Goal: Task Accomplishment & Management: Manage account settings

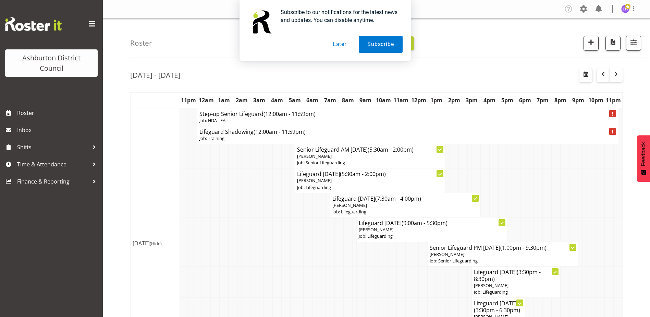
click at [341, 41] on button "Later" at bounding box center [339, 44] width 31 height 17
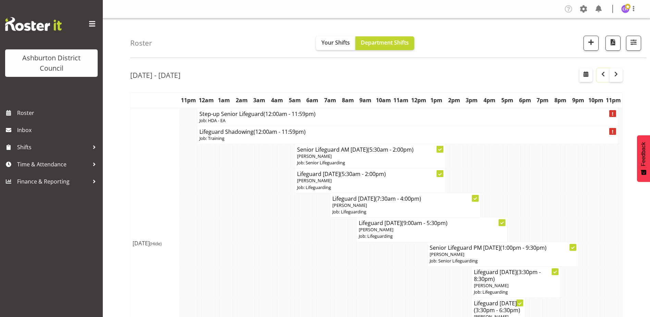
click at [599, 79] on button "button" at bounding box center [602, 75] width 13 height 14
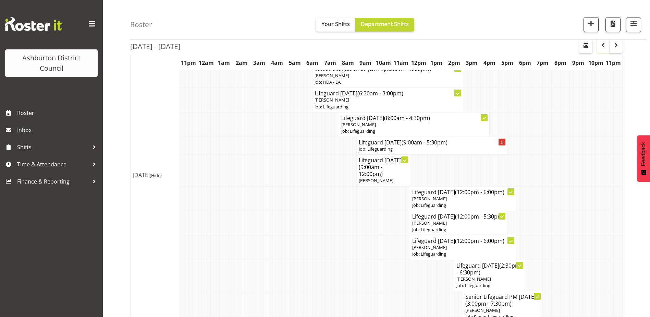
scroll to position [174, 0]
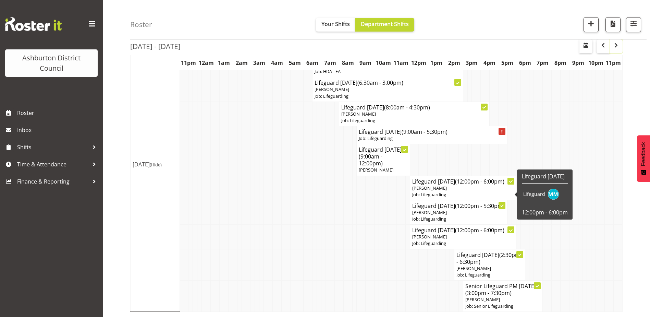
click at [611, 47] on button "button" at bounding box center [616, 46] width 13 height 14
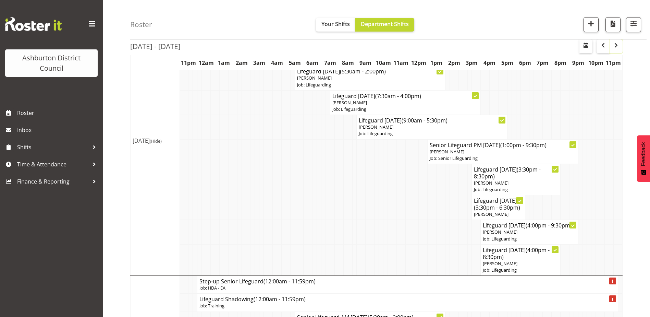
scroll to position [103, 0]
click at [604, 48] on span "button" at bounding box center [603, 45] width 8 height 8
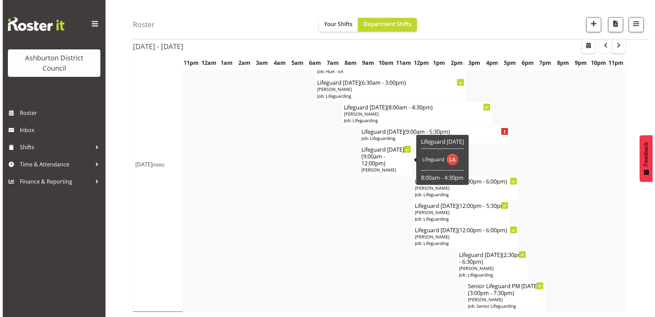
scroll to position [174, 0]
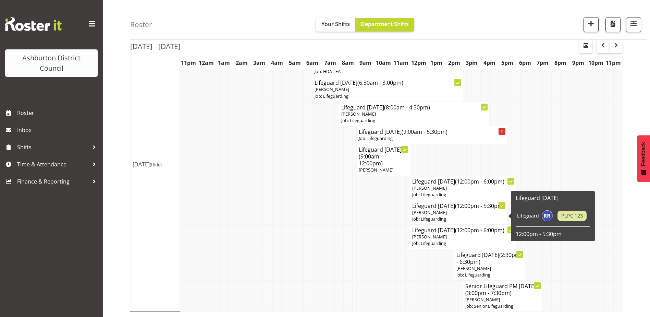
drag, startPoint x: 451, startPoint y: 214, endPoint x: 455, endPoint y: 211, distance: 4.8
click at [455, 212] on p "[PERSON_NAME]" at bounding box center [458, 212] width 93 height 7
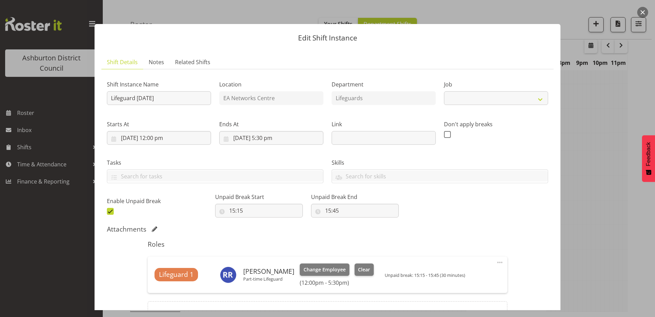
select select "38"
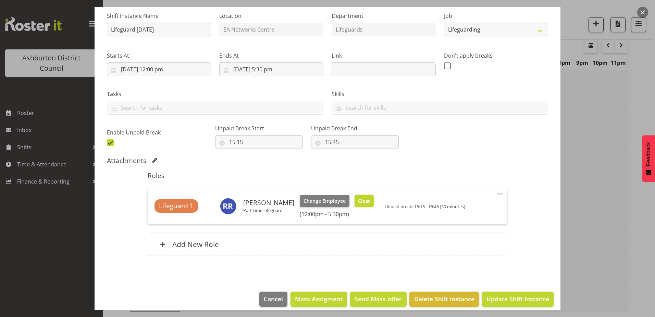
click at [358, 201] on span "Clear" at bounding box center [364, 201] width 12 height 8
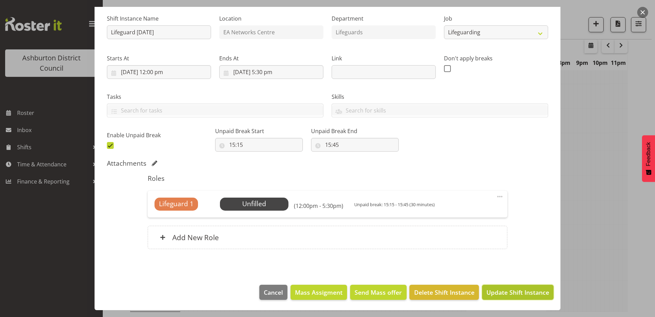
click at [491, 291] on span "Update Shift Instance" at bounding box center [518, 291] width 63 height 9
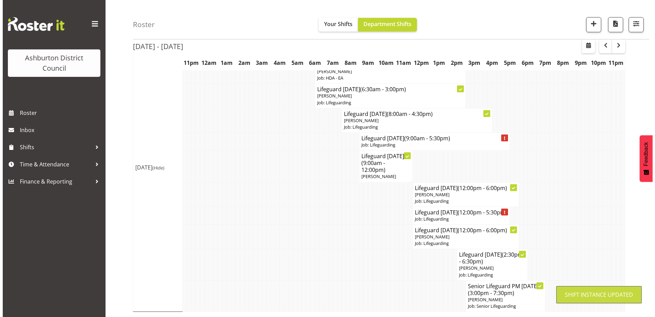
scroll to position [168, 0]
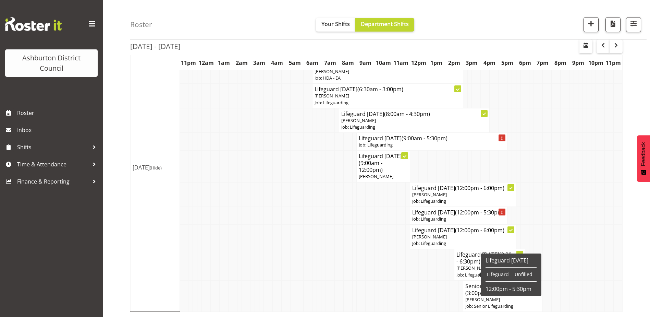
click at [464, 270] on span "[PERSON_NAME]" at bounding box center [473, 267] width 35 height 6
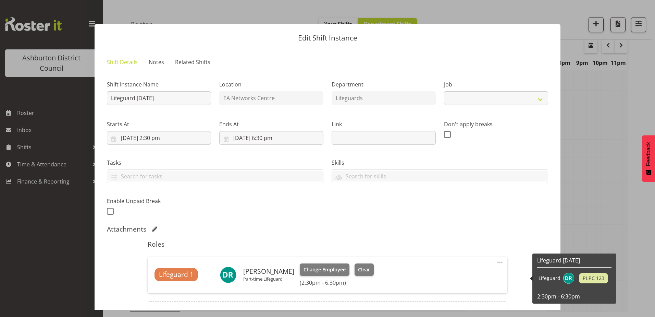
click at [474, 261] on div "Lifeguard 1 [PERSON_NAME] Part-time Lifeguard Change Employee Clear (2:30pm - 6…" at bounding box center [327, 274] width 359 height 36
select select "38"
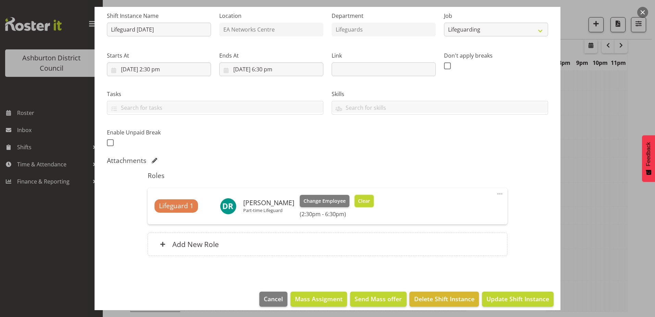
click at [361, 202] on span "Clear" at bounding box center [364, 201] width 12 height 8
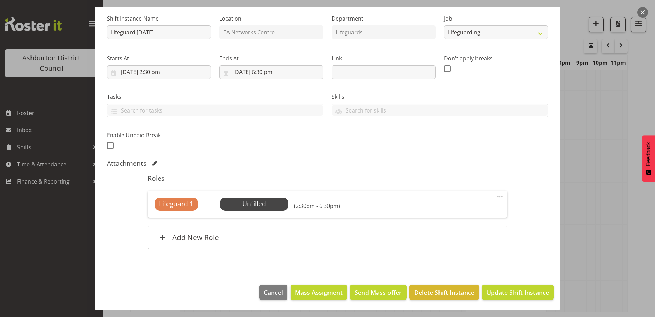
click at [499, 194] on span at bounding box center [500, 196] width 8 height 8
click at [464, 207] on link "Edit" at bounding box center [471, 211] width 66 height 12
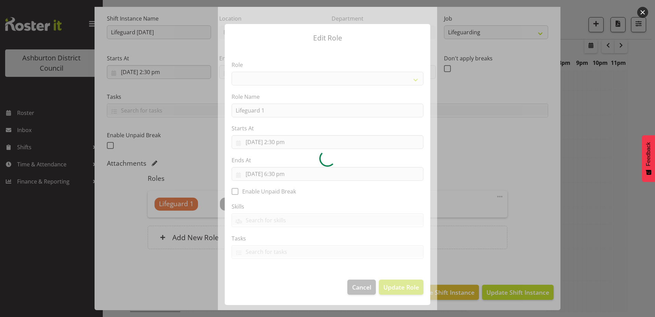
select select "64"
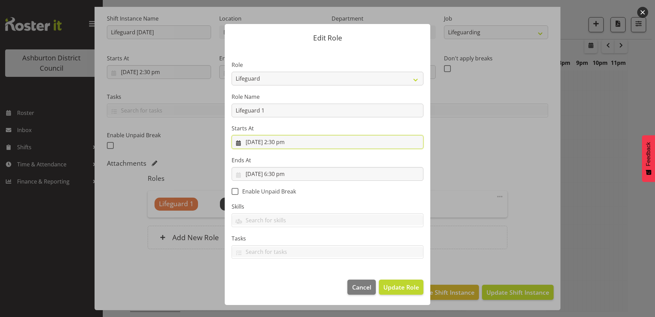
click at [312, 145] on input "[DATE] 2:30 pm" at bounding box center [328, 142] width 192 height 14
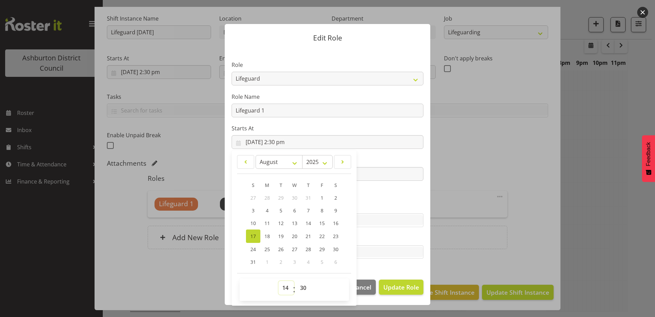
click at [286, 282] on select "00 01 02 03 04 05 06 07 08 09 10 11 12 13 14 15 16 17 18 19 20 21 22 23" at bounding box center [286, 288] width 15 height 14
select select "16"
click at [279, 281] on select "00 01 02 03 04 05 06 07 08 09 10 11 12 13 14 15 16 17 18 19 20 21 22 23" at bounding box center [286, 288] width 15 height 14
type input "[DATE] 4:30 pm"
click at [304, 291] on select "00 01 02 03 04 05 06 07 08 09 10 11 12 13 14 15 16 17 18 19 20 21 22 23 24 25 2…" at bounding box center [303, 288] width 15 height 14
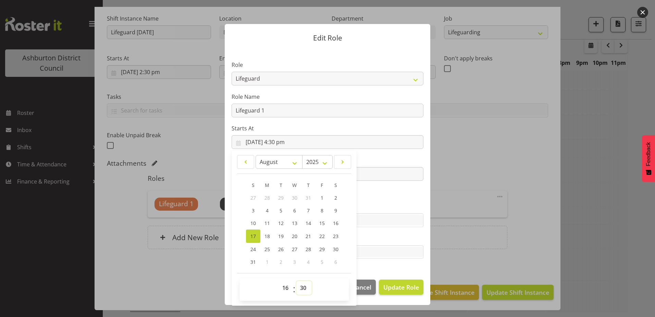
click at [305, 291] on select "00 01 02 03 04 05 06 07 08 09 10 11 12 13 14 15 16 17 18 19 20 21 22 23 24 25 2…" at bounding box center [303, 288] width 15 height 14
click at [419, 193] on section "Role AAGM Deputy Director AAGM Director Archivist Childrens Librarian Collectio…" at bounding box center [328, 160] width 206 height 224
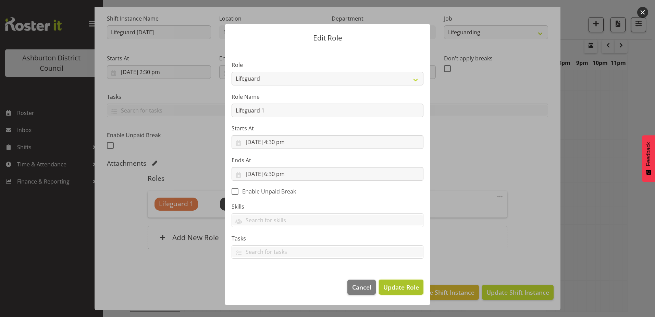
click at [405, 287] on span "Update Role" at bounding box center [401, 286] width 36 height 9
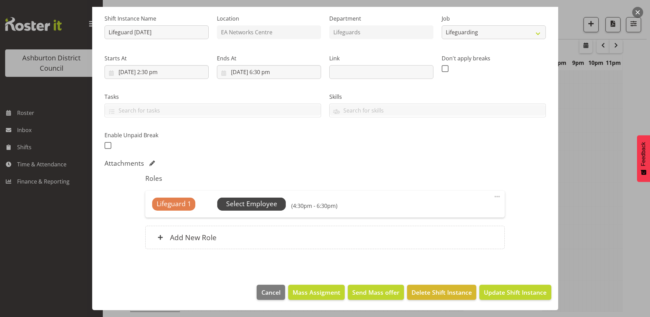
click at [273, 209] on span "Select Employee" at bounding box center [251, 203] width 69 height 13
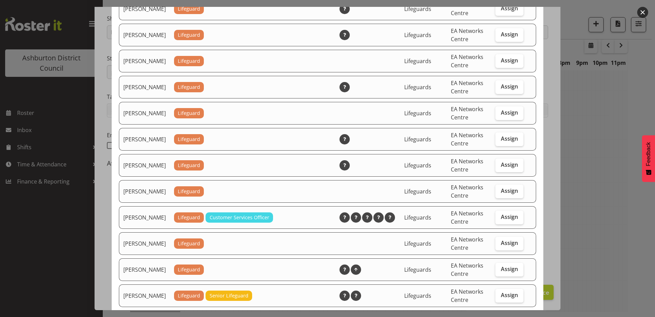
scroll to position [514, 0]
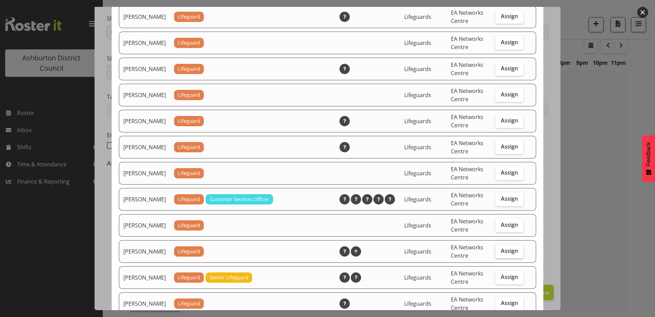
click at [503, 254] on span "Assign" at bounding box center [509, 250] width 17 height 7
click at [500, 253] on input "Assign" at bounding box center [497, 250] width 4 height 4
checkbox input "true"
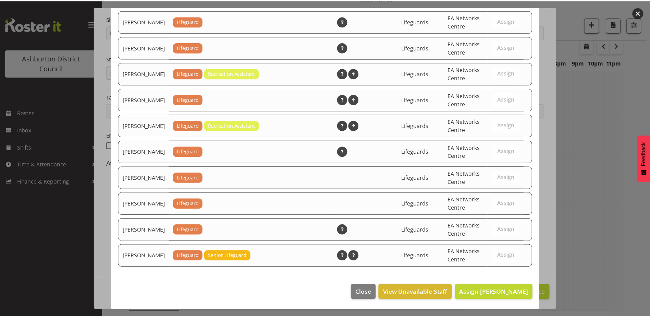
scroll to position [804, 0]
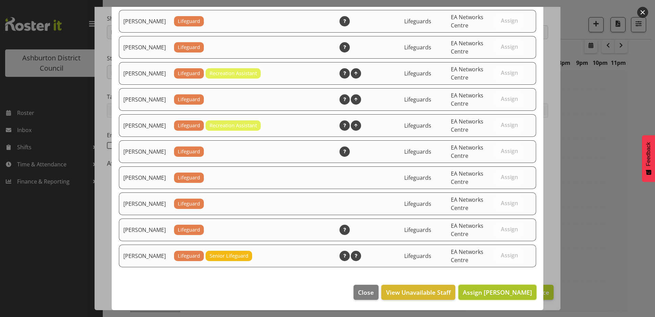
click at [474, 288] on span "Assign [PERSON_NAME]" at bounding box center [497, 292] width 69 height 8
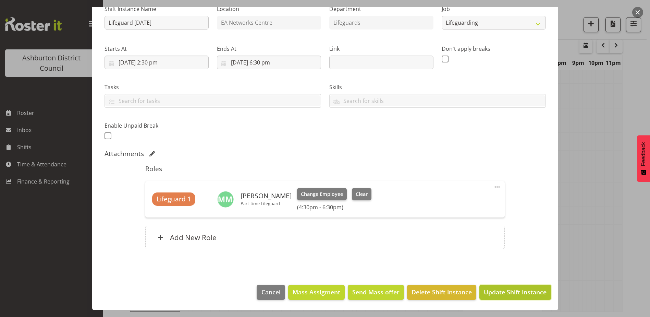
click at [501, 292] on span "Update Shift Instance" at bounding box center [515, 291] width 63 height 9
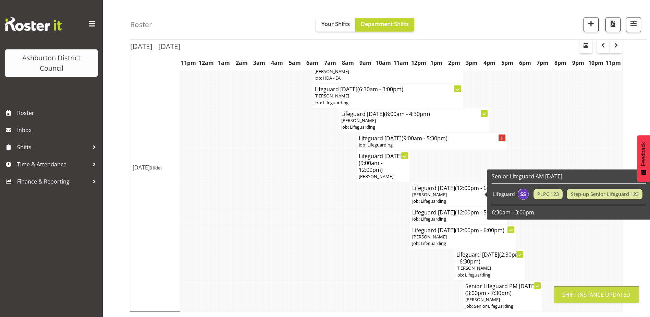
scroll to position [168, 0]
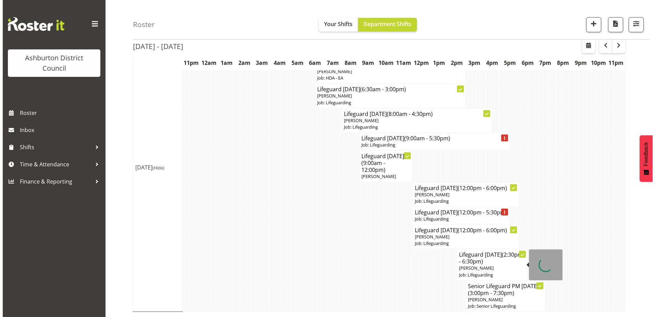
scroll to position [168, 0]
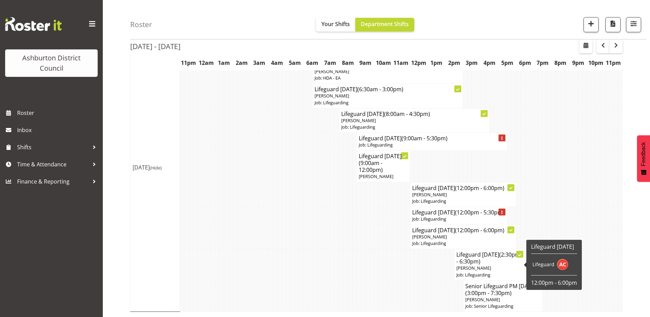
click at [463, 266] on span "[PERSON_NAME]" at bounding box center [473, 267] width 35 height 6
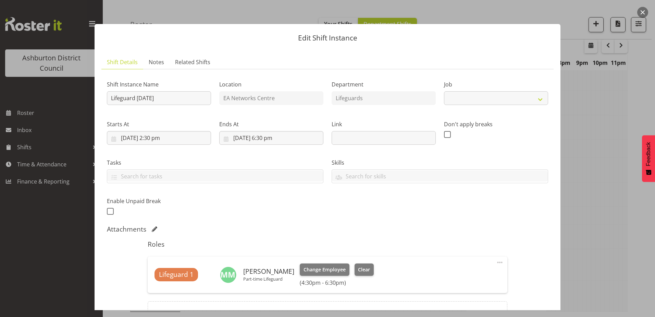
select select "38"
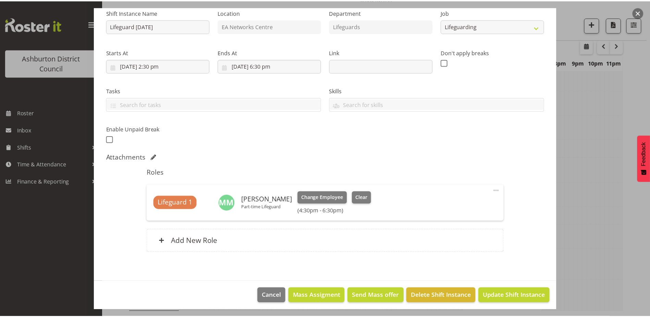
scroll to position [75, 0]
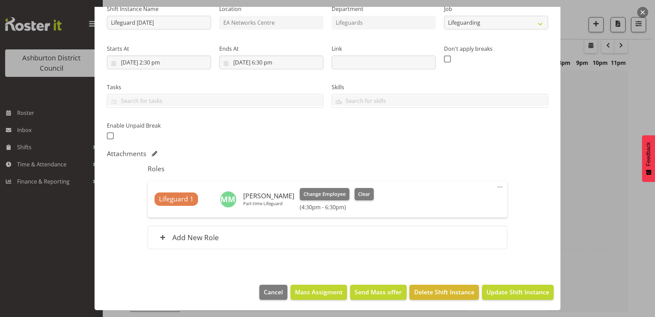
click at [643, 14] on button "button" at bounding box center [642, 12] width 11 height 11
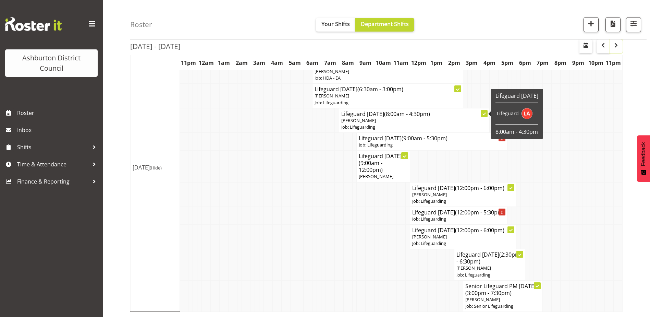
click at [616, 50] on span "button" at bounding box center [616, 45] width 2 height 9
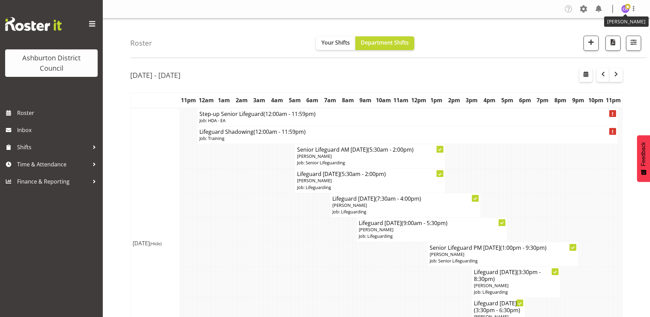
click at [624, 11] on img at bounding box center [625, 9] width 8 height 8
click at [598, 35] on link "Log Out" at bounding box center [605, 36] width 66 height 12
